Goal: Task Accomplishment & Management: Manage account settings

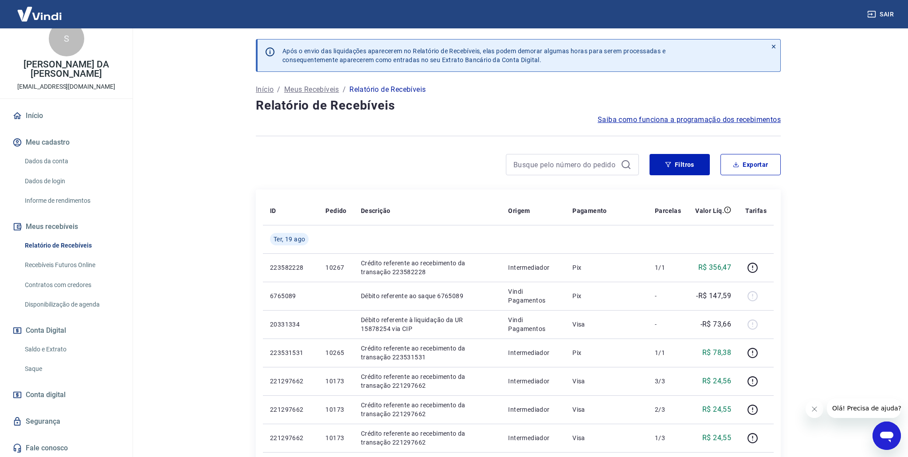
scroll to position [15, 0]
click at [43, 348] on link "Saldo e Extrato" at bounding box center [71, 349] width 101 height 18
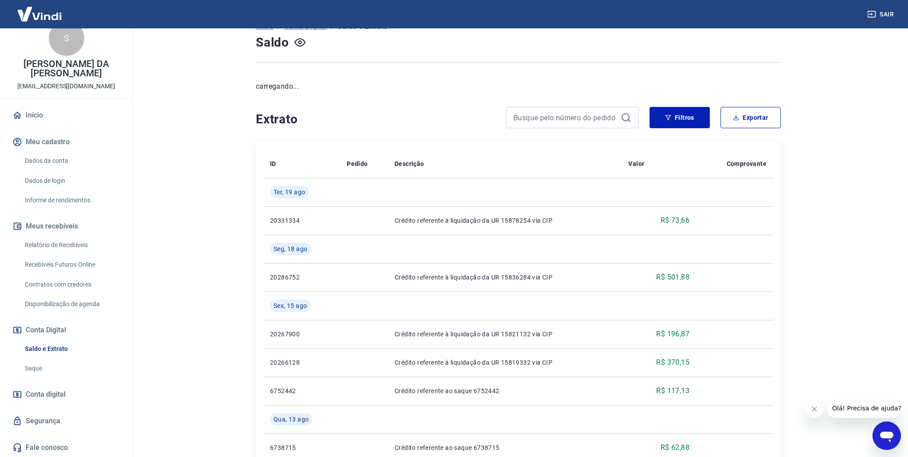
scroll to position [63, 0]
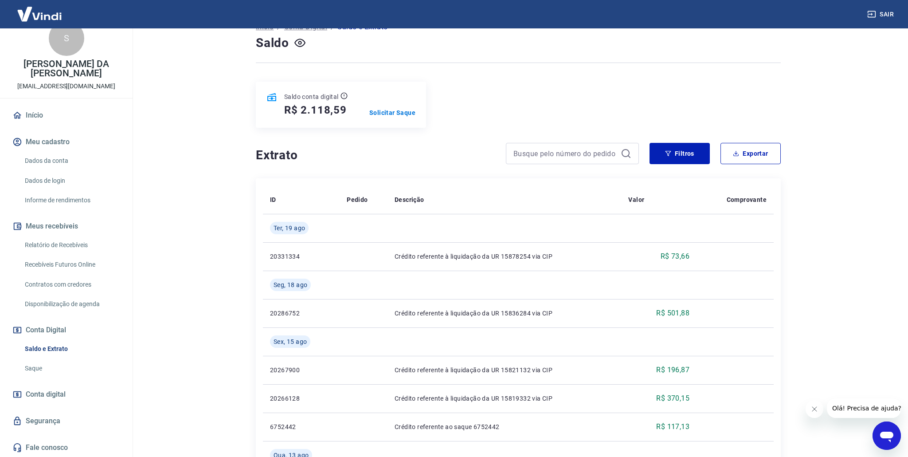
click at [35, 365] on link "Saque" at bounding box center [71, 368] width 101 height 18
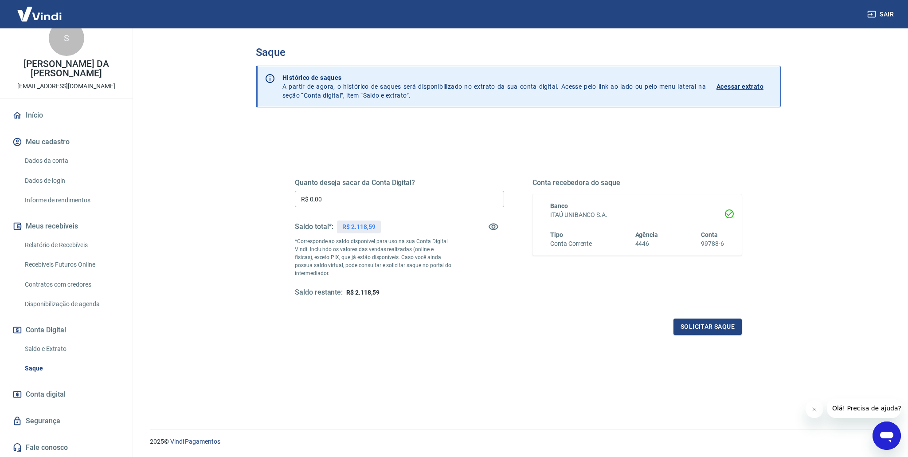
click at [335, 200] on input "R$ 0,00" at bounding box center [399, 199] width 209 height 16
type input "R$ 2.118,59"
click at [697, 323] on button "Solicitar saque" at bounding box center [708, 326] width 68 height 16
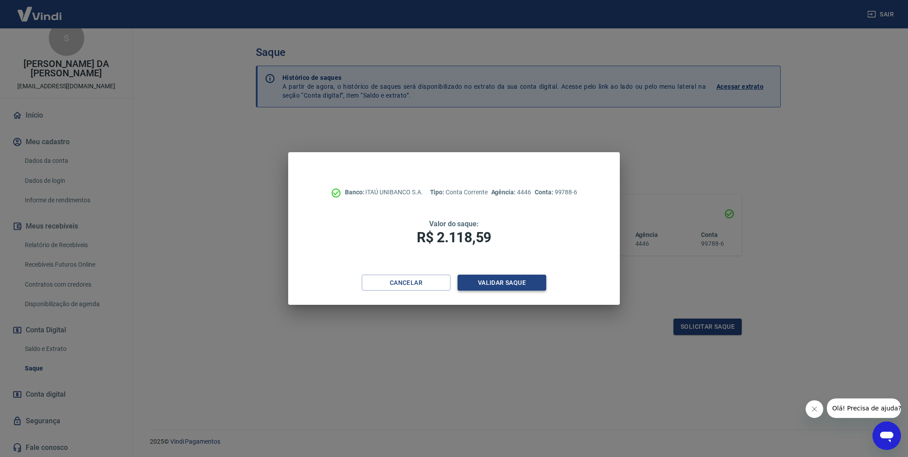
click at [494, 286] on button "Validar saque" at bounding box center [502, 282] width 89 height 16
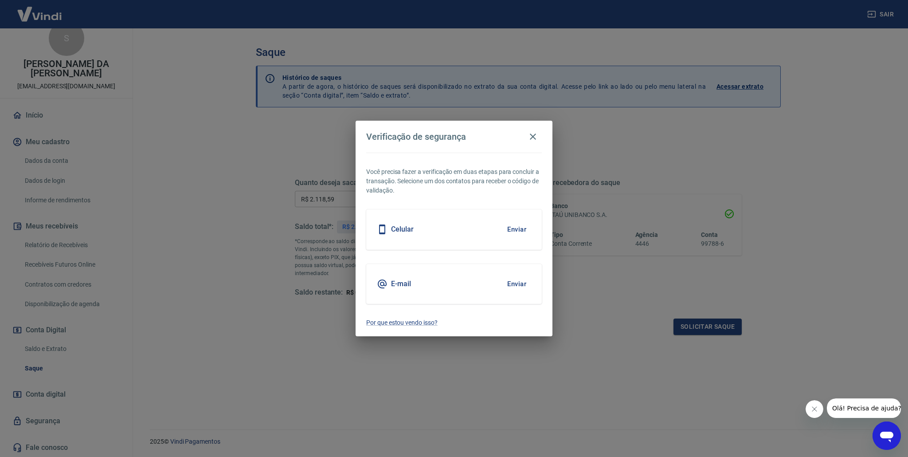
click at [446, 235] on div "Celular Enviar" at bounding box center [454, 229] width 176 height 40
click at [522, 228] on button "Enviar" at bounding box center [516, 229] width 29 height 19
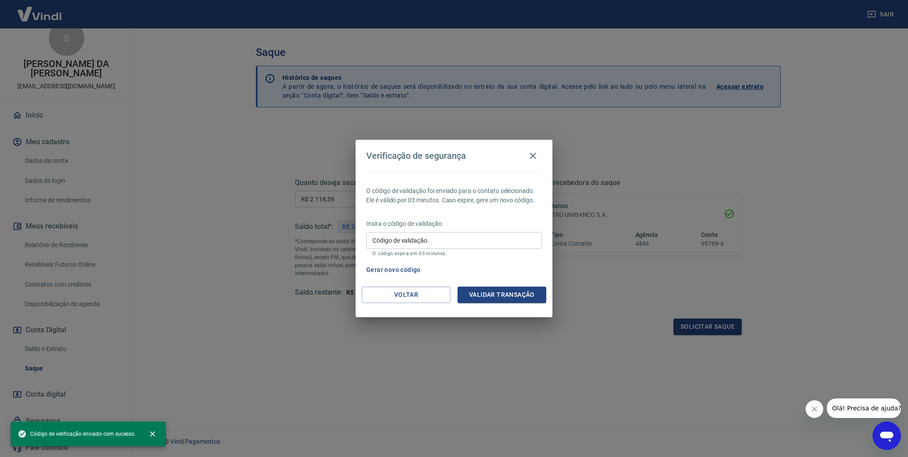
click at [432, 240] on input "Código de validação" at bounding box center [454, 240] width 176 height 16
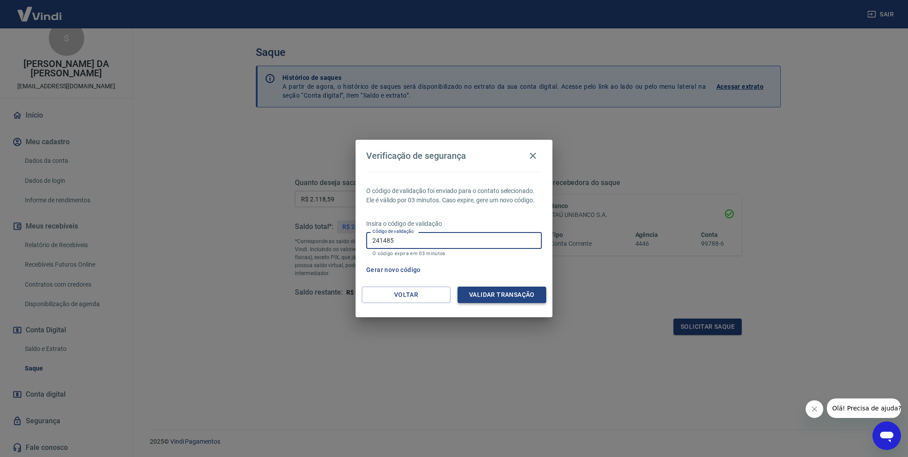
type input "241485"
click at [493, 294] on button "Validar transação" at bounding box center [502, 294] width 89 height 16
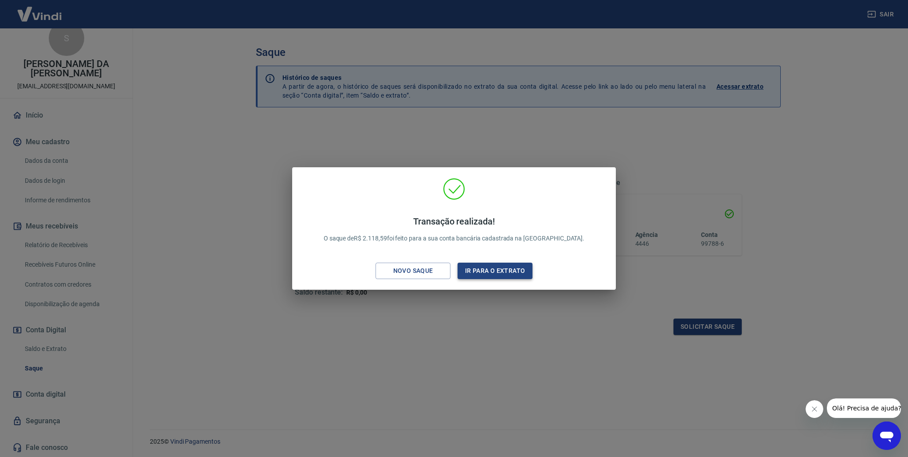
click at [493, 271] on button "Ir para o extrato" at bounding box center [495, 271] width 75 height 16
